Goal: Information Seeking & Learning: Compare options

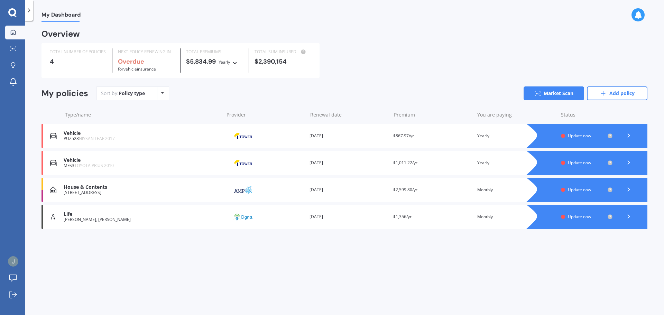
click at [582, 190] on span "Update now" at bounding box center [579, 190] width 23 height 6
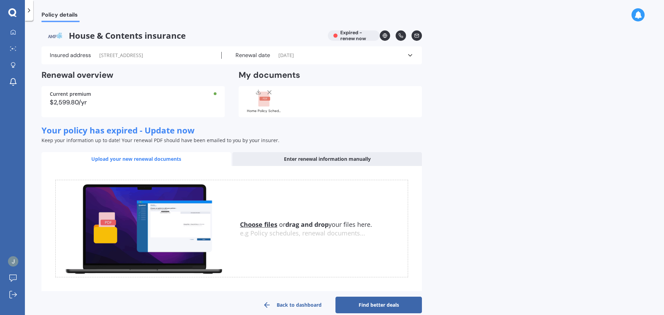
click at [150, 104] on div "Current premium $2,599.80/yr" at bounding box center [133, 101] width 183 height 31
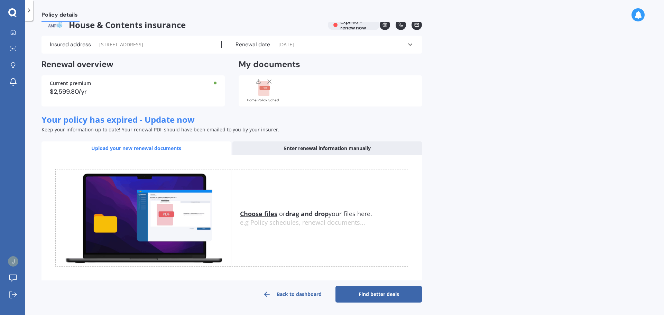
scroll to position [18, 0]
click at [308, 149] on div "Enter renewal information manually" at bounding box center [328, 149] width 190 height 14
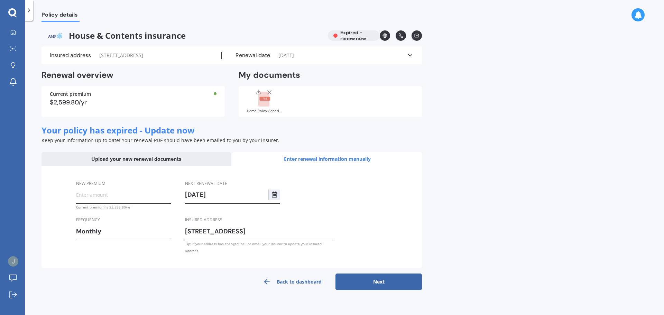
scroll to position [0, 0]
click at [104, 200] on input "New premium" at bounding box center [123, 195] width 95 height 10
click at [108, 200] on input "New premium" at bounding box center [123, 195] width 95 height 10
click at [101, 200] on input "New premium" at bounding box center [123, 195] width 95 height 10
type input "$498.93"
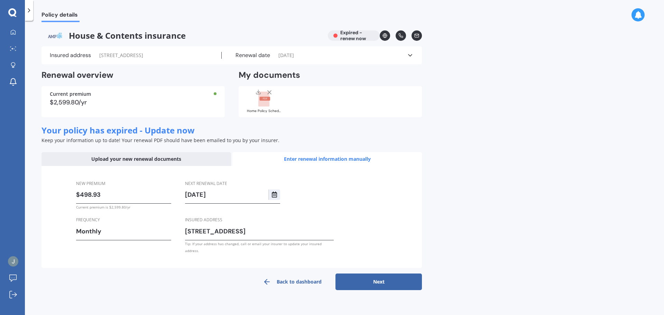
click at [363, 281] on button "Next" at bounding box center [379, 282] width 87 height 17
select select "30"
select select "08"
select select "2025"
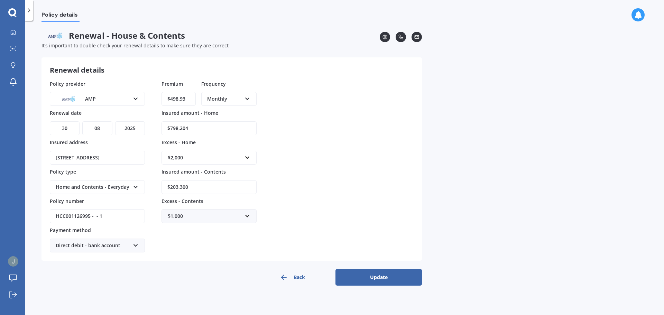
drag, startPoint x: 192, startPoint y: 127, endPoint x: 154, endPoint y: 125, distance: 37.8
click at [154, 125] on div "Policy provider AMP AA AMI AMP ANZ ASB Ando BNZ Co-Operative Bank FMG Initio Ki…" at bounding box center [232, 166] width 364 height 173
type input "$921,200"
click at [201, 184] on input "$203,300" at bounding box center [209, 187] width 95 height 14
drag, startPoint x: 201, startPoint y: 184, endPoint x: 154, endPoint y: 178, distance: 46.8
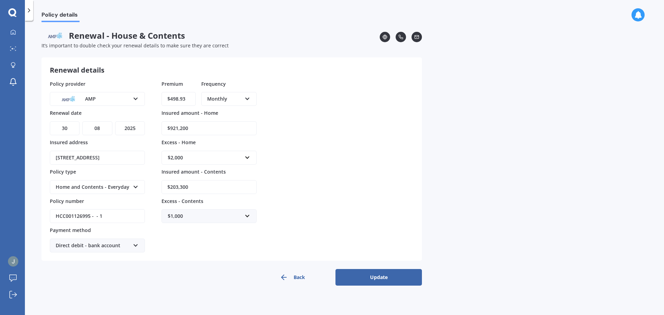
click at [154, 178] on div "Policy provider AMP AA AMI AMP ANZ ASB Ando BNZ Co-Operative Bank FMG Initio Ki…" at bounding box center [232, 166] width 364 height 173
type input "$217,900"
click at [208, 282] on div "Back Update" at bounding box center [232, 277] width 381 height 17
click at [373, 275] on button "Update" at bounding box center [379, 277] width 87 height 17
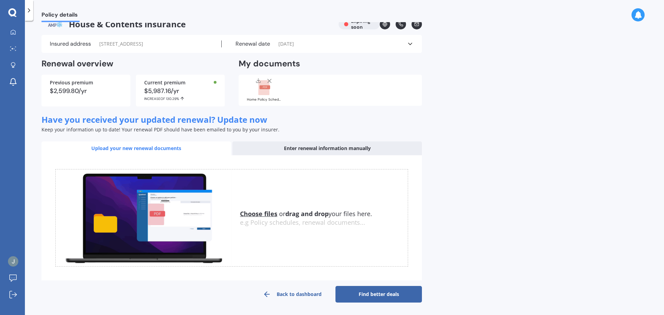
scroll to position [18, 0]
click at [396, 294] on link "Find better deals" at bounding box center [379, 294] width 87 height 17
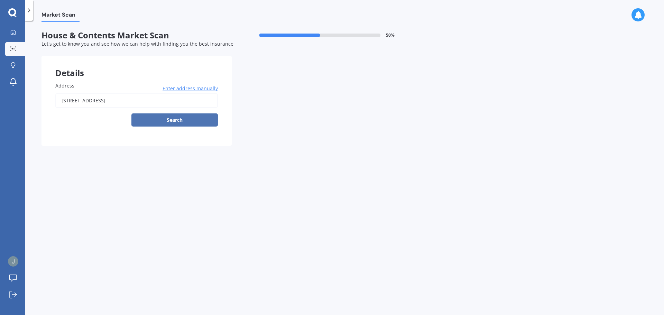
click at [155, 118] on button "Search" at bounding box center [174, 119] width 87 height 13
click at [149, 100] on input "[STREET_ADDRESS]" at bounding box center [136, 100] width 163 height 15
click at [179, 101] on input "[STREET_ADDRESS]" at bounding box center [136, 100] width 163 height 15
type input "[STREET_ADDRESS]"
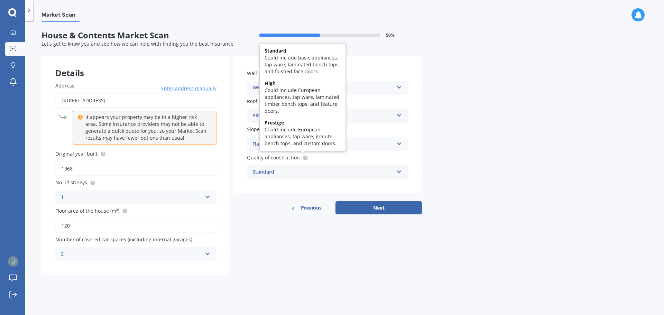
click at [303, 157] on circle at bounding box center [305, 157] width 4 height 4
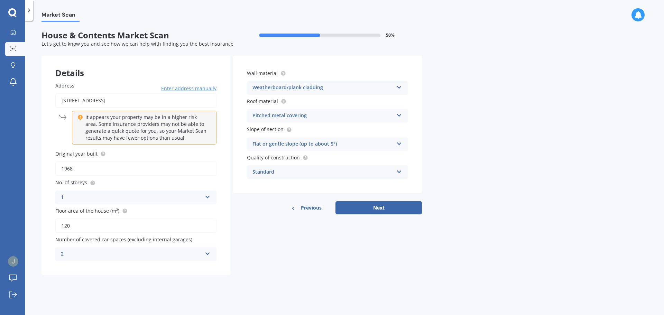
click at [304, 168] on div "Standard" at bounding box center [323, 172] width 141 height 8
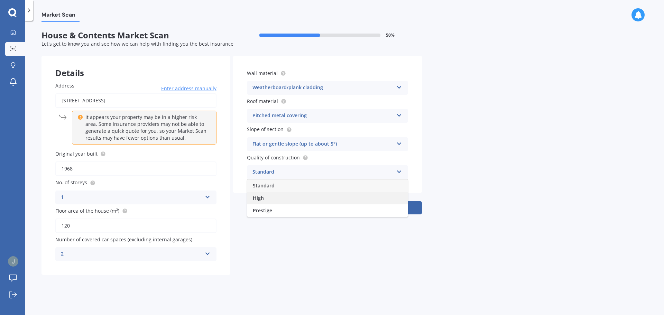
click at [293, 200] on div "High" at bounding box center [327, 198] width 161 height 12
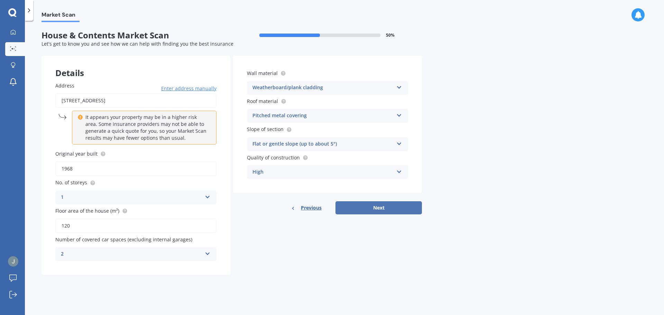
click at [376, 212] on button "Next" at bounding box center [379, 207] width 87 height 13
select select "12"
select select "10"
select select "1987"
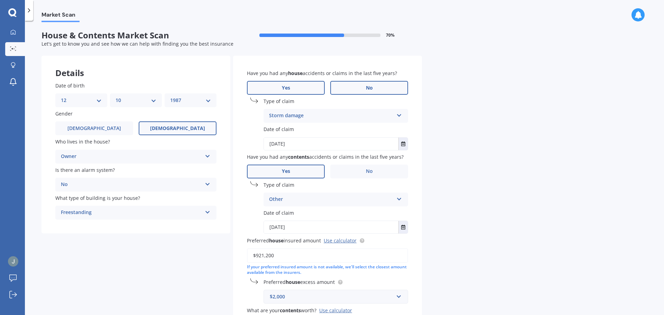
click at [353, 88] on label "No" at bounding box center [369, 88] width 78 height 14
click at [0, 0] on input "No" at bounding box center [0, 0] width 0 height 0
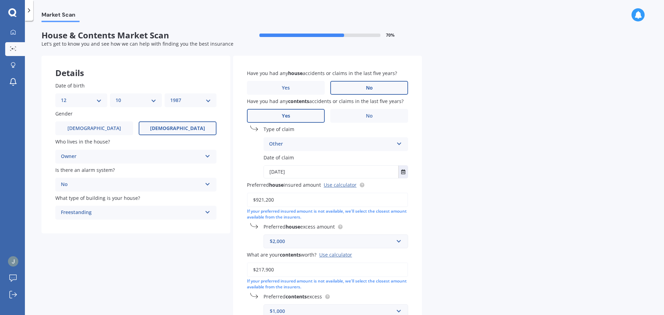
click at [298, 142] on div "Other" at bounding box center [331, 144] width 125 height 8
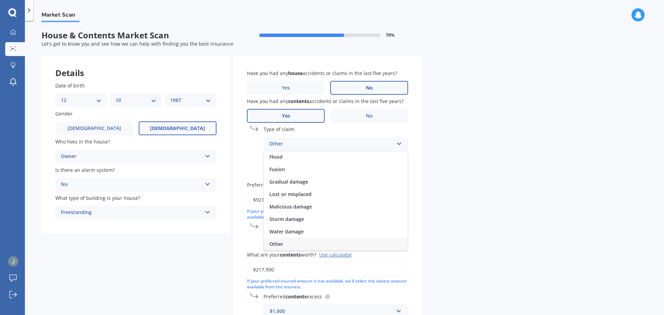
click at [298, 142] on div "Other" at bounding box center [331, 144] width 125 height 8
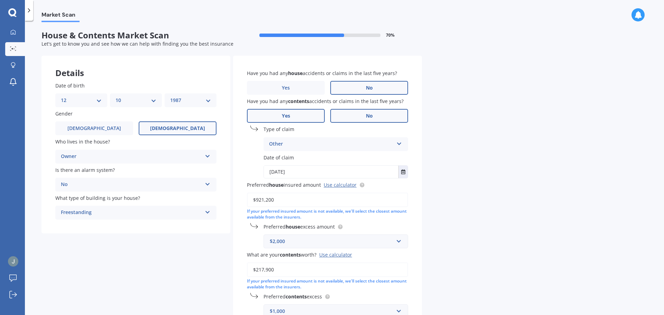
click at [352, 115] on label "No" at bounding box center [369, 116] width 78 height 14
click at [0, 0] on input "No" at bounding box center [0, 0] width 0 height 0
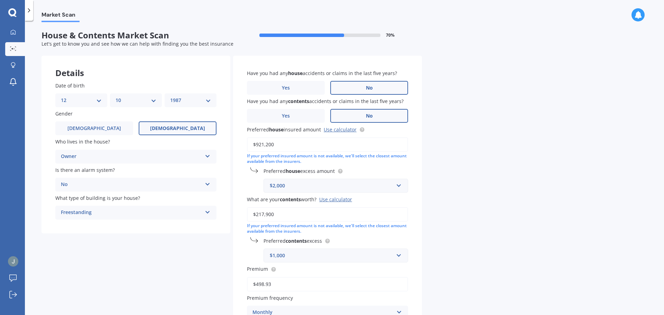
click at [310, 183] on div "$2,000" at bounding box center [332, 186] width 124 height 8
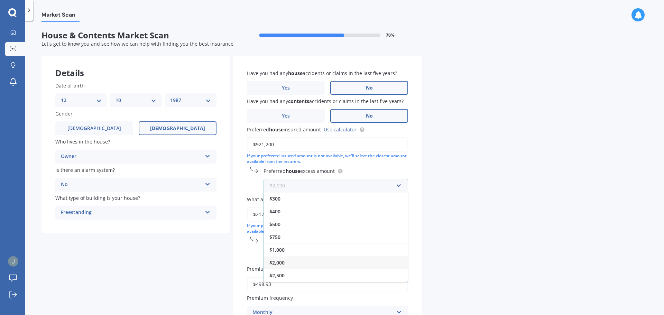
click at [311, 183] on input "text" at bounding box center [333, 185] width 138 height 13
click at [286, 247] on div "$1,000" at bounding box center [336, 250] width 144 height 13
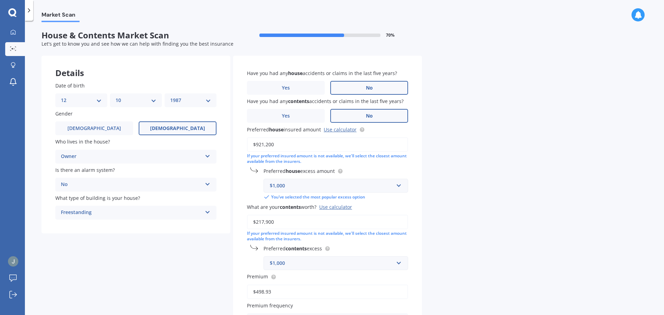
scroll to position [35, 0]
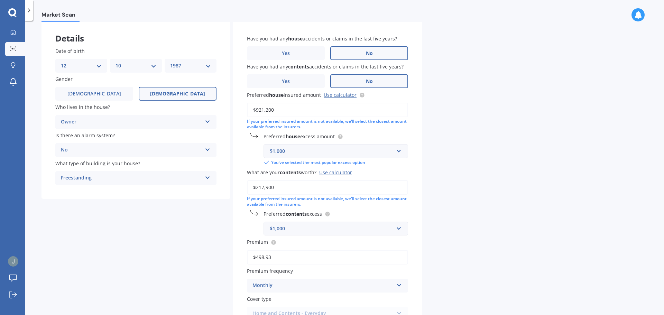
drag, startPoint x: 283, startPoint y: 110, endPoint x: 236, endPoint y: 109, distance: 46.7
click at [236, 109] on div "Have you had any house accidents or claims in the last five years? Yes No Have …" at bounding box center [327, 177] width 189 height 313
type input "$835,000"
click at [454, 203] on div "Market Scan House & Contents Market Scan 70 % Let's get to know you and see how…" at bounding box center [344, 169] width 639 height 294
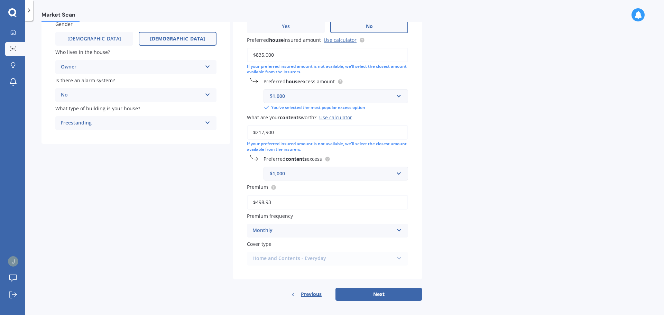
scroll to position [93, 0]
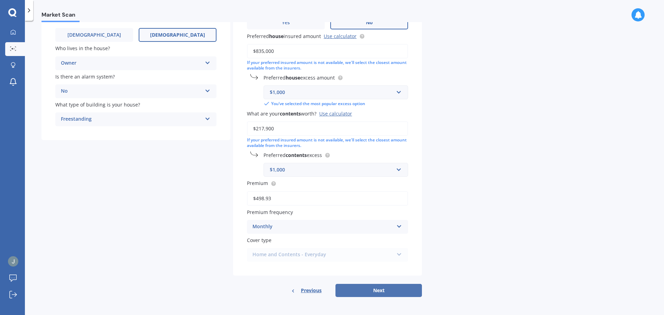
click at [367, 292] on button "Next" at bounding box center [379, 290] width 87 height 13
select select "12"
select select "10"
select select "1987"
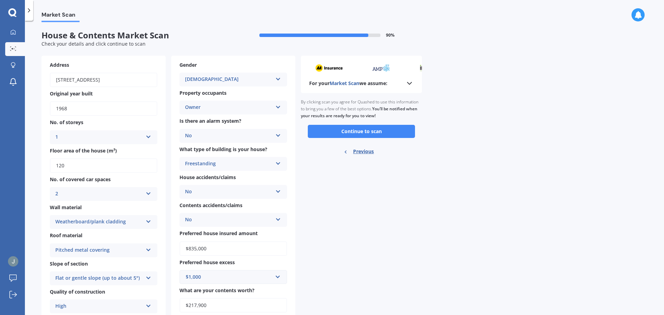
scroll to position [134, 0]
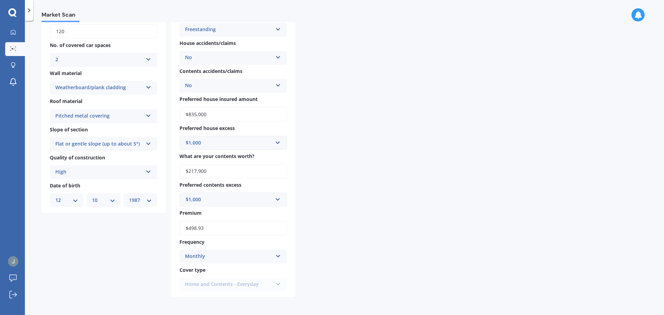
click at [270, 256] on div "Monthly" at bounding box center [229, 257] width 88 height 8
click at [352, 255] on div "For your Market Scan we assume: Ready to go By clicking scan you agree for Quas…" at bounding box center [361, 109] width 121 height 376
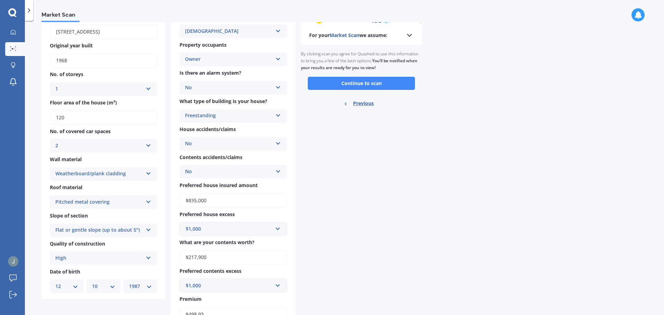
scroll to position [0, 0]
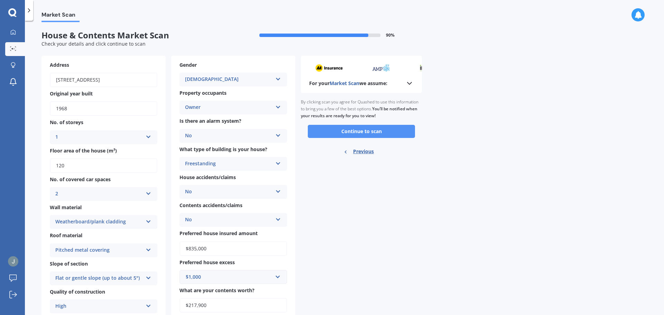
click at [366, 133] on button "Continue to scan" at bounding box center [361, 131] width 107 height 13
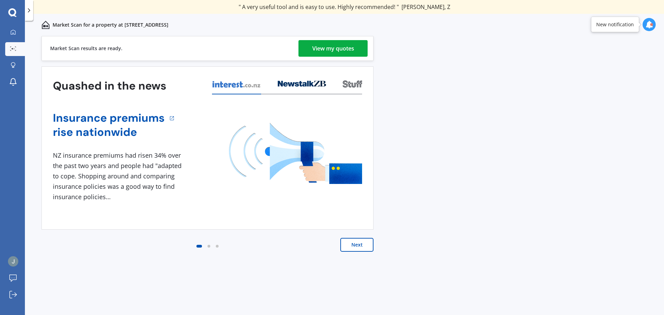
click at [318, 48] on div "View my quotes" at bounding box center [333, 48] width 42 height 17
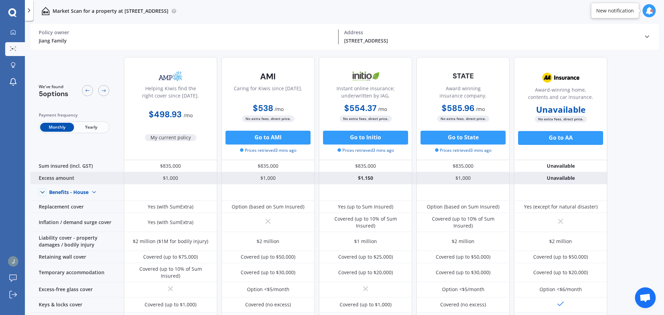
click at [174, 179] on div "$1,000" at bounding box center [170, 178] width 93 height 12
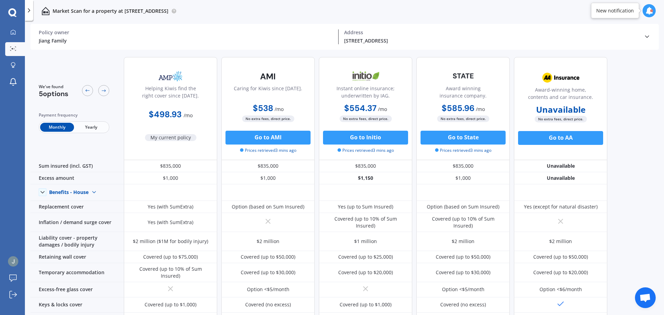
click at [83, 124] on span "Yearly" at bounding box center [91, 127] width 34 height 9
click at [58, 128] on span "Monthly" at bounding box center [57, 127] width 34 height 9
